Goal: Task Accomplishment & Management: Use online tool/utility

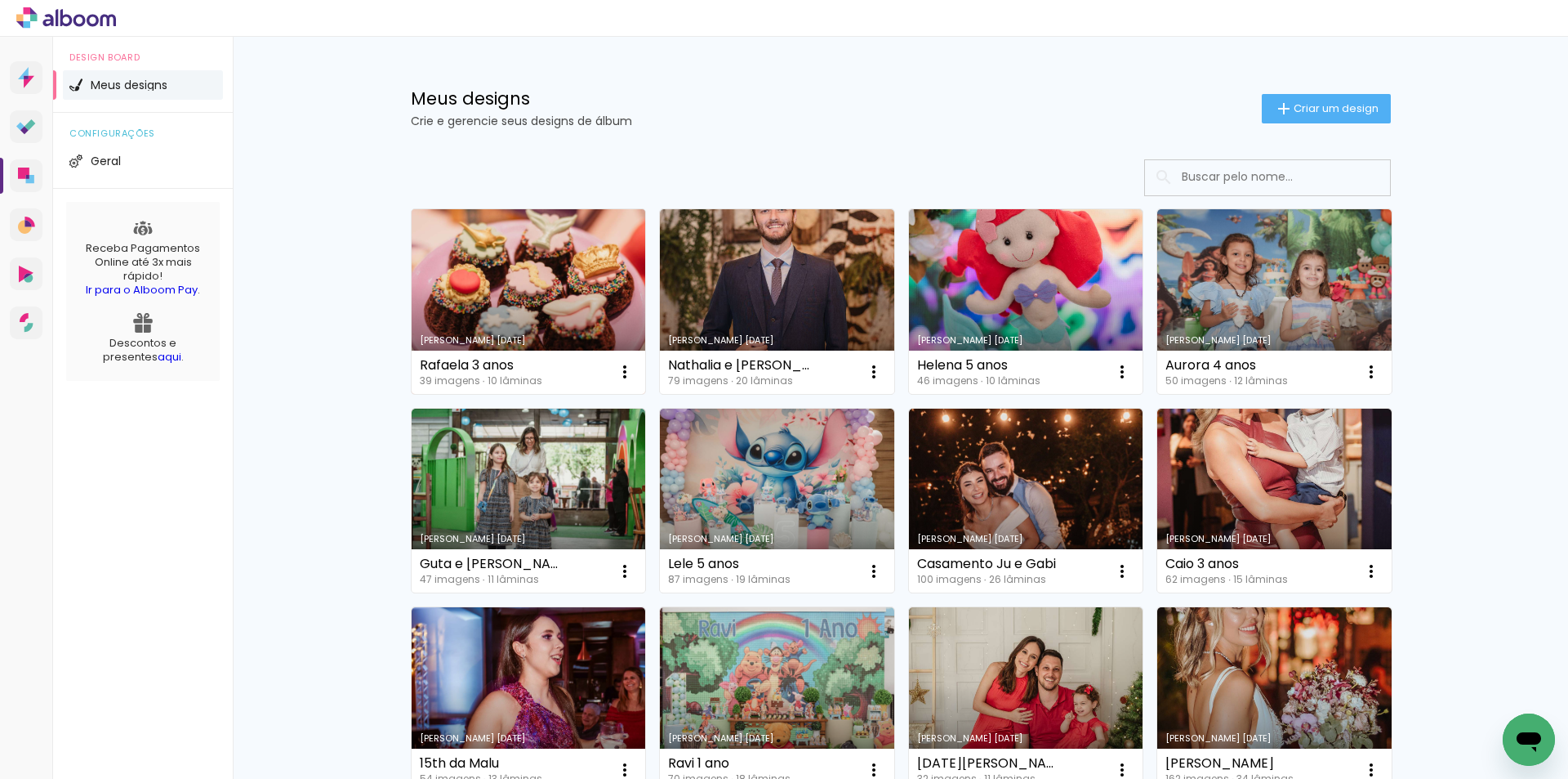
click at [509, 277] on link "[PERSON_NAME] [DATE]" at bounding box center [529, 301] width 234 height 185
